Goal: Find specific page/section: Find specific page/section

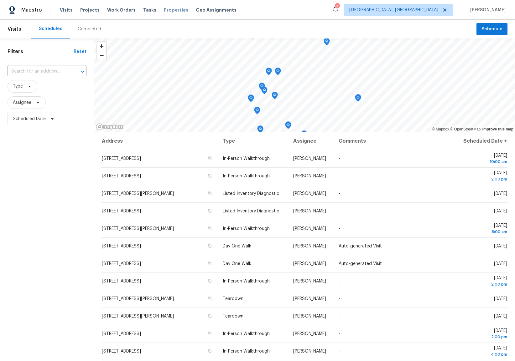
click at [167, 10] on span "Properties" at bounding box center [176, 10] width 24 height 6
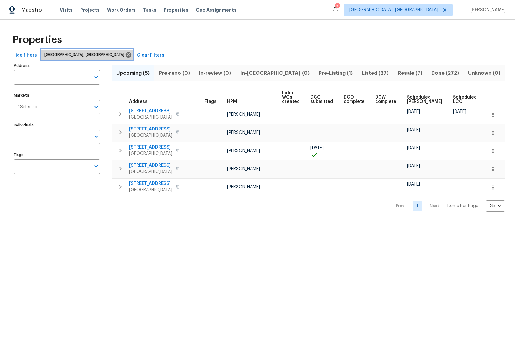
click at [80, 58] on div "[GEOGRAPHIC_DATA], [GEOGRAPHIC_DATA]" at bounding box center [86, 55] width 91 height 10
click at [125, 54] on icon at bounding box center [128, 54] width 7 height 7
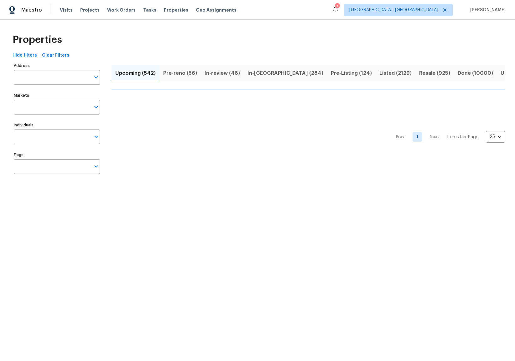
click at [225, 73] on span "In-review (48)" at bounding box center [221, 73] width 35 height 9
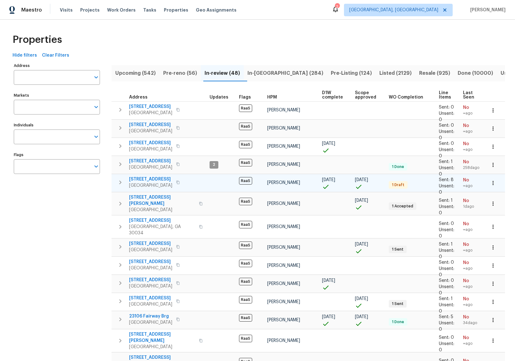
drag, startPoint x: 371, startPoint y: 181, endPoint x: 343, endPoint y: 181, distance: 28.5
click at [343, 181] on tr "[STREET_ADDRESS] RaaS [PERSON_NAME] [DATE] [DATE] 1 Draft Sent: 8 Unsent: 0 No …" at bounding box center [307, 183] width 393 height 18
click at [251, 188] on td "RaaS" at bounding box center [250, 183] width 28 height 18
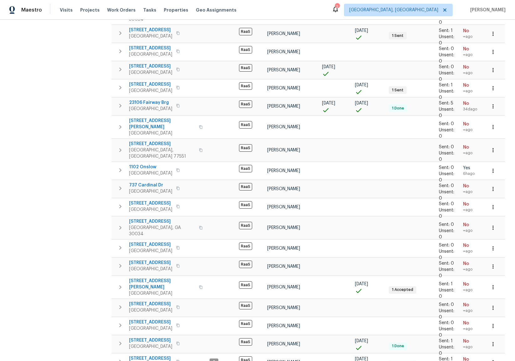
scroll to position [219, 0]
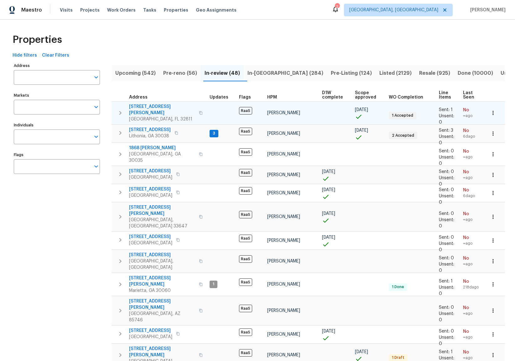
drag, startPoint x: 371, startPoint y: 108, endPoint x: 337, endPoint y: 107, distance: 33.8
click at [337, 107] on tr "[STREET_ADDRESS][PERSON_NAME] RaaS [PERSON_NAME] [DATE] 1 Accepted Sent: 1 Unse…" at bounding box center [307, 112] width 393 height 23
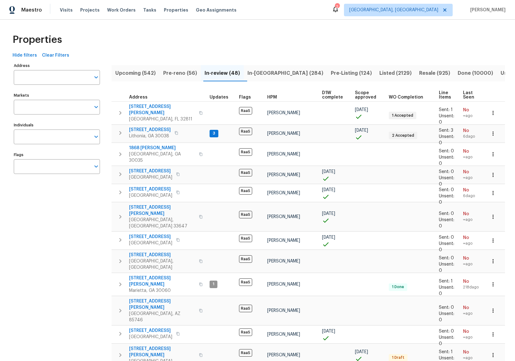
click at [268, 74] on span "In-[GEOGRAPHIC_DATA] (284)" at bounding box center [285, 73] width 76 height 9
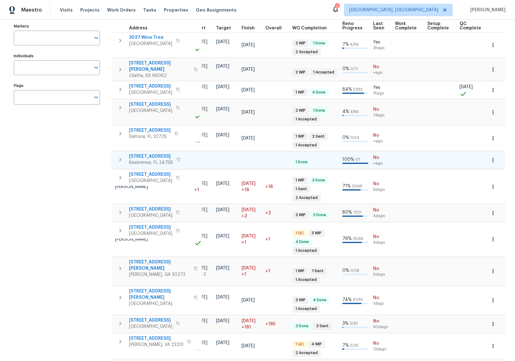
scroll to position [70, 0]
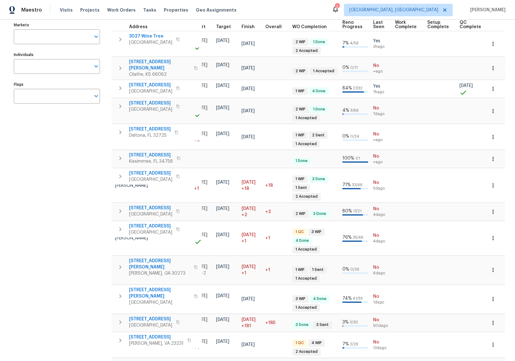
click at [378, 27] on span "Last Seen" at bounding box center [378, 24] width 11 height 9
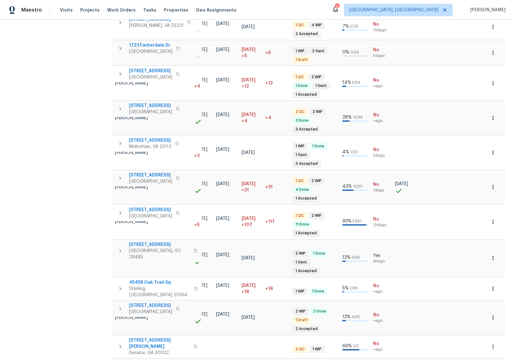
scroll to position [405, 0]
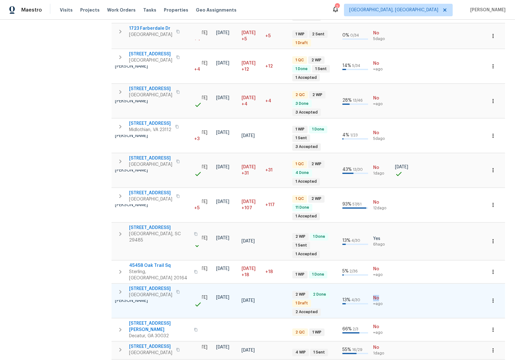
drag, startPoint x: 385, startPoint y: 262, endPoint x: 361, endPoint y: 262, distance: 24.1
click at [361, 284] on tr "[STREET_ADDRESS][PERSON_NAME] [PERSON_NAME] [DATE] [DATE] [DATE] [DATE] 2 WIP 2…" at bounding box center [237, 301] width 546 height 34
click at [374, 345] on span "No" at bounding box center [381, 348] width 17 height 6
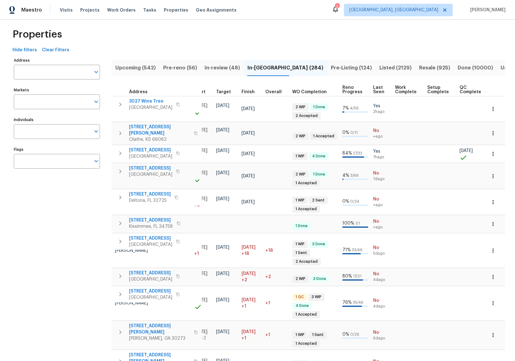
scroll to position [0, 0]
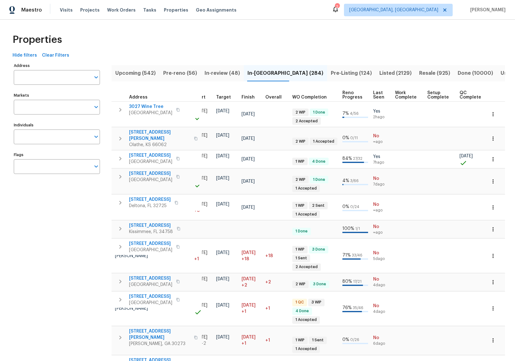
click at [377, 93] on span "Last Seen" at bounding box center [378, 95] width 11 height 9
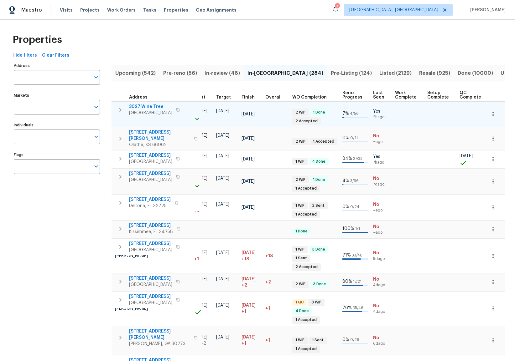
click at [117, 109] on icon "button" at bounding box center [120, 110] width 8 height 8
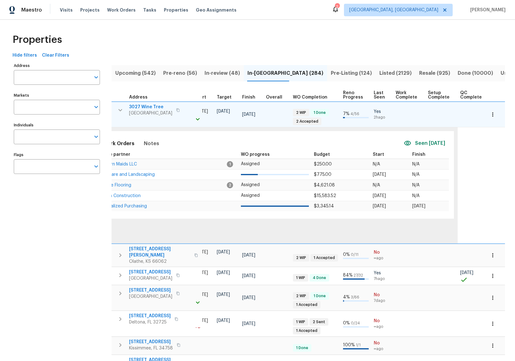
click at [118, 107] on icon "button" at bounding box center [120, 110] width 8 height 8
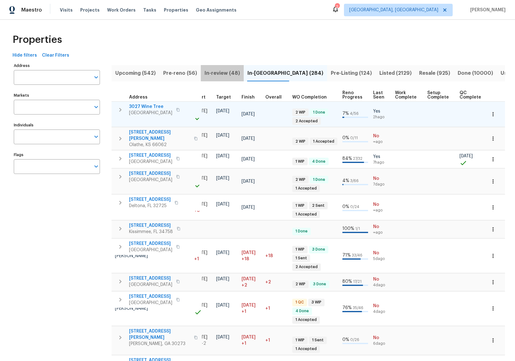
click at [235, 71] on span "In-review (48)" at bounding box center [221, 73] width 35 height 9
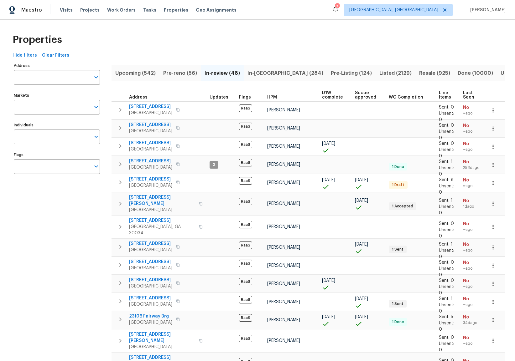
click at [261, 71] on span "In-[GEOGRAPHIC_DATA] (284)" at bounding box center [285, 73] width 76 height 9
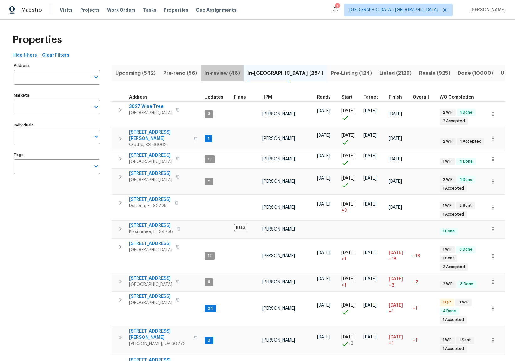
click at [230, 75] on span "In-review (48)" at bounding box center [221, 73] width 35 height 9
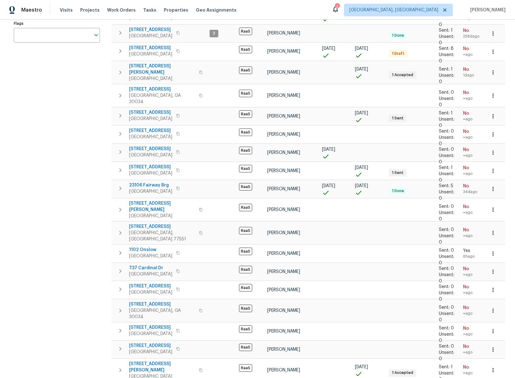
scroll to position [203, 0]
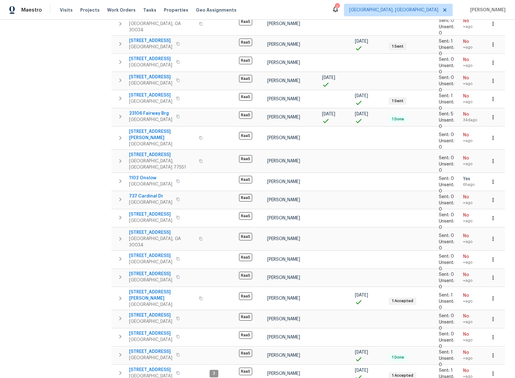
click at [62, 237] on div "Address Address Markets Markets Individuals Individuals Flags Flags" at bounding box center [61, 128] width 94 height 540
click at [355, 361] on div "Properties Hide filters Clear Filters Address Address Markets Markets Individua…" at bounding box center [257, 112] width 515 height 591
